Goal: Task Accomplishment & Management: Complete application form

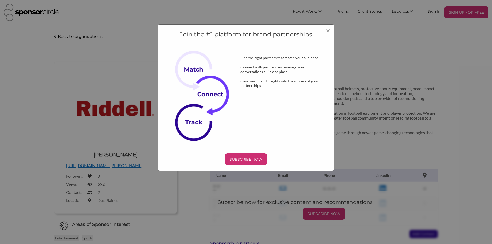
click at [331, 29] on div "Join the #1 platform for brand partnerships Find the right partners that match …" at bounding box center [245, 97] width 177 height 147
click at [328, 31] on div "Join the #1 platform for brand partnerships Find the right partners that match …" at bounding box center [245, 97] width 177 height 147
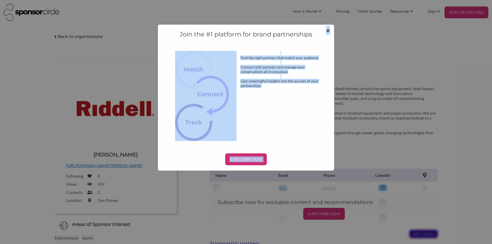
click at [328, 31] on span "×" at bounding box center [328, 30] width 4 height 9
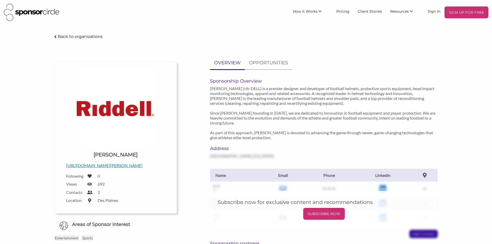
click at [458, 110] on div "Riddell - Sponsor Circle Back to organizations Upload a logo for your organizat…" at bounding box center [245, 206] width 433 height 347
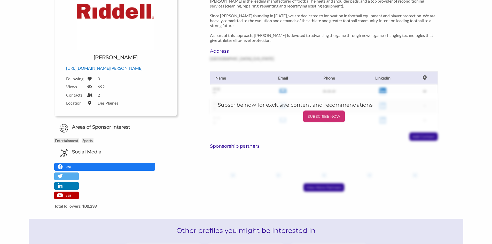
scroll to position [103, 0]
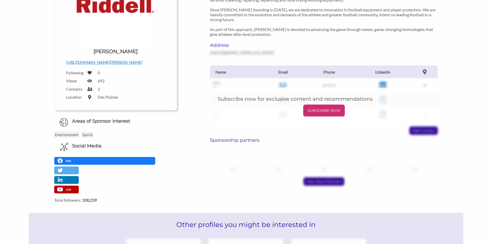
click at [15, 121] on div "Riddell - Sponsor Circle Back to organizations Upload a logo for your organizat…" at bounding box center [246, 103] width 492 height 347
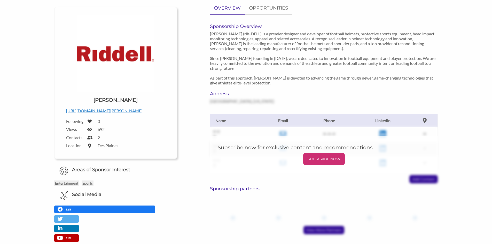
scroll to position [26, 0]
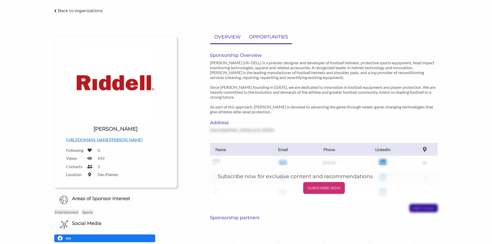
click at [277, 35] on p "OPPORTUNITIES" at bounding box center [268, 36] width 39 height 7
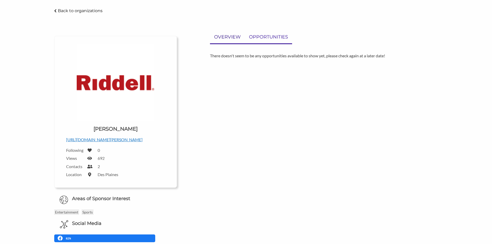
click at [225, 39] on p "OVERVIEW" at bounding box center [227, 36] width 27 height 7
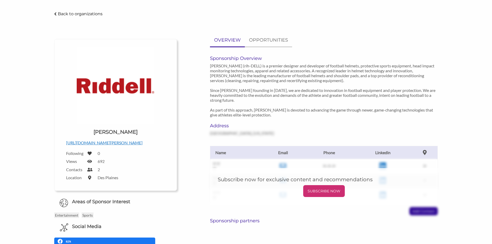
scroll to position [0, 0]
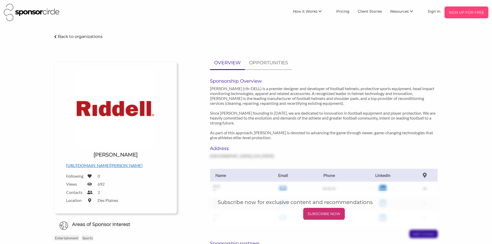
click at [461, 12] on p "SIGN UP FOR FREE" at bounding box center [466, 13] width 40 height 8
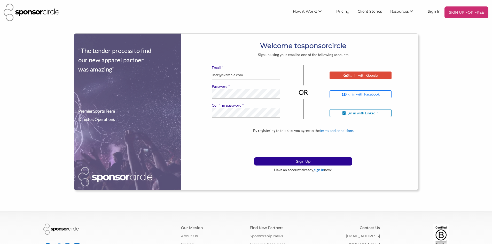
click at [362, 73] on div "Sign in with Google" at bounding box center [360, 75] width 62 height 8
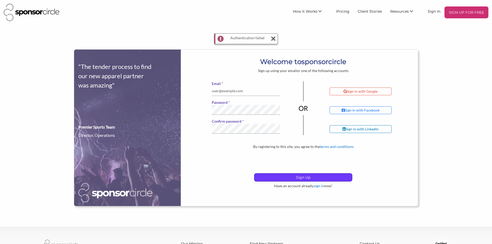
click at [300, 177] on p "Sign Up" at bounding box center [303, 177] width 98 height 8
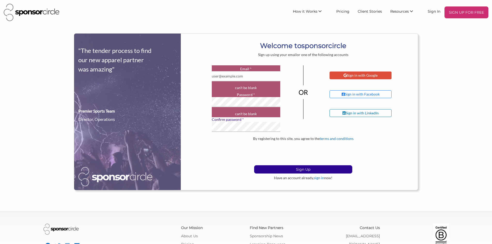
click at [352, 78] on div "Sign in with Google" at bounding box center [360, 75] width 62 height 8
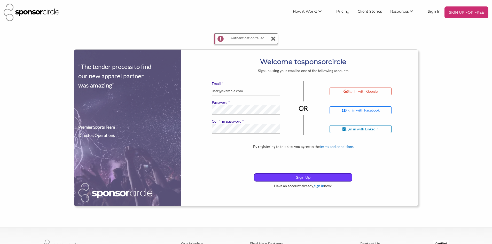
click at [317, 179] on p "Sign Up" at bounding box center [303, 177] width 98 height 8
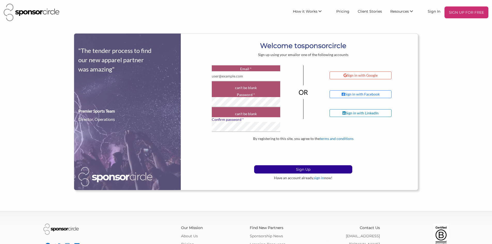
click at [262, 69] on label "* Email" at bounding box center [246, 69] width 69 height 5
click at [262, 71] on input "* Email" at bounding box center [246, 76] width 69 height 10
click at [261, 67] on label "* Email" at bounding box center [246, 69] width 69 height 5
click at [261, 71] on input "* Email" at bounding box center [246, 76] width 69 height 10
type input "[EMAIL_ADDRESS][DOMAIN_NAME]"
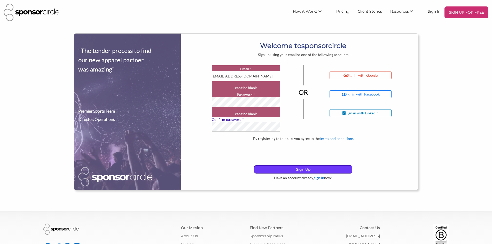
click at [294, 170] on p "Sign Up" at bounding box center [303, 169] width 98 height 8
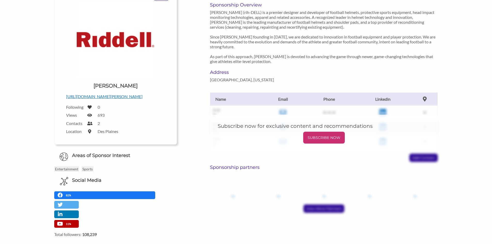
scroll to position [77, 0]
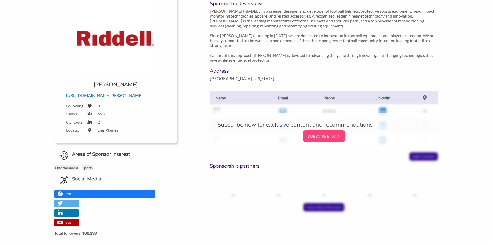
click at [324, 138] on p "SUBSCRIBE NOW" at bounding box center [323, 136] width 37 height 8
